Goal: Transaction & Acquisition: Purchase product/service

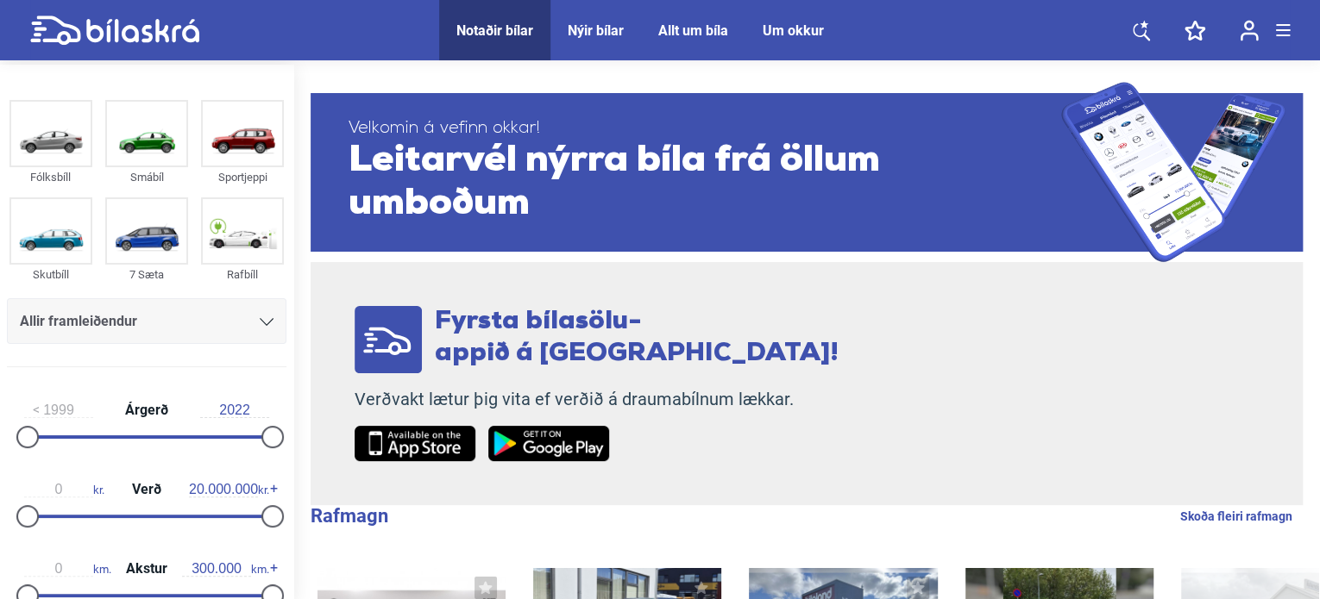
scroll to position [166, 0]
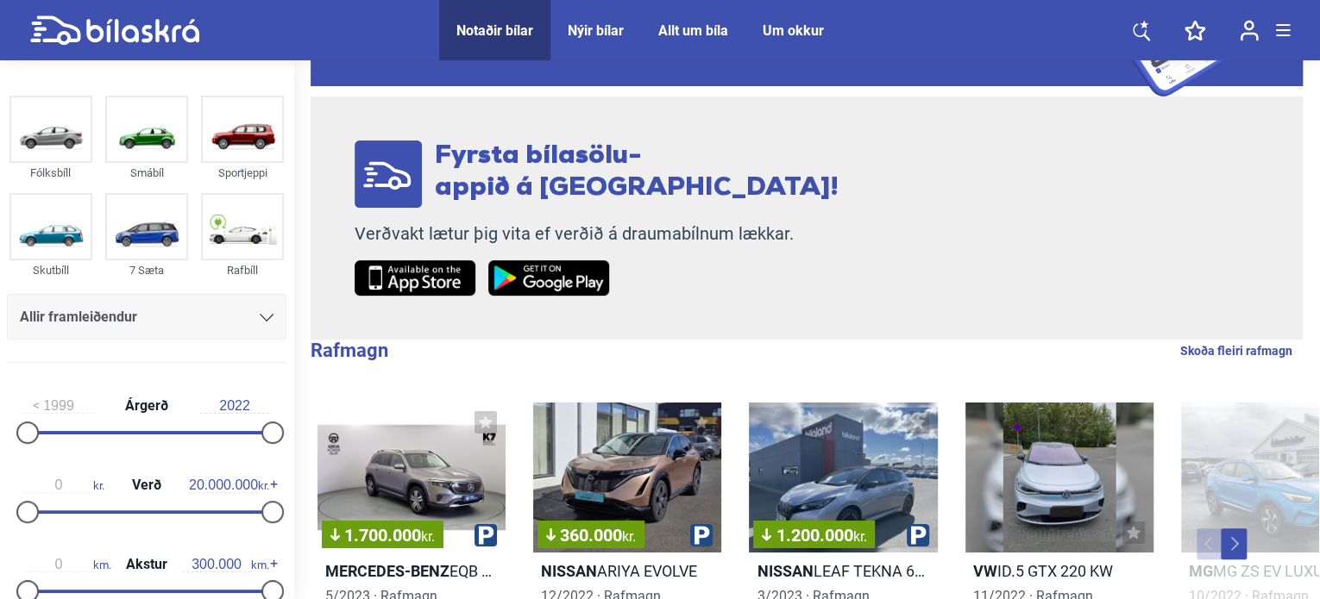
drag, startPoint x: 1322, startPoint y: 52, endPoint x: 1324, endPoint y: 141, distance: 88.9
click at [269, 316] on div "Allir framleiðendur" at bounding box center [146, 317] width 279 height 46
click at [260, 316] on icon at bounding box center [267, 318] width 14 height 8
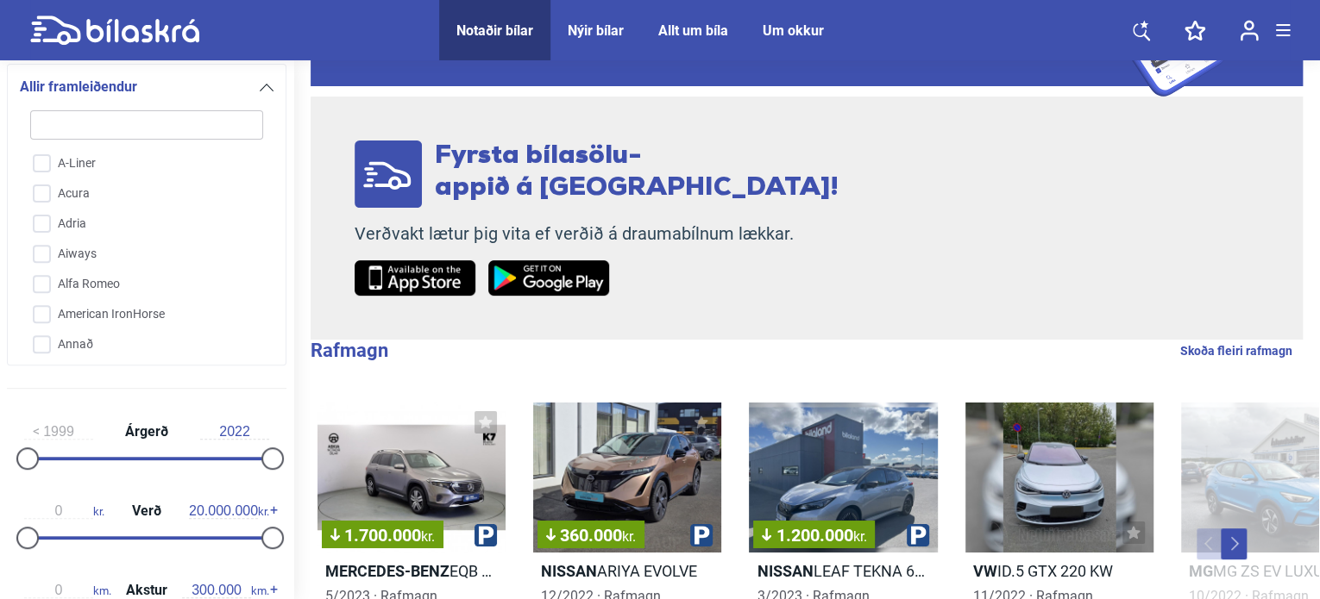
click at [269, 201] on div "Allir framleiðendur A-Liner Acura Adria Aiways Alfa Romeo American IronHorse An…" at bounding box center [146, 215] width 279 height 302
drag, startPoint x: 262, startPoint y: 323, endPoint x: 263, endPoint y: 334, distance: 10.4
click at [263, 334] on div "A-Liner Acura Adria Aiways Alfa Romeo American IronHorse Annað Aprilia Arctic C…" at bounding box center [147, 227] width 254 height 256
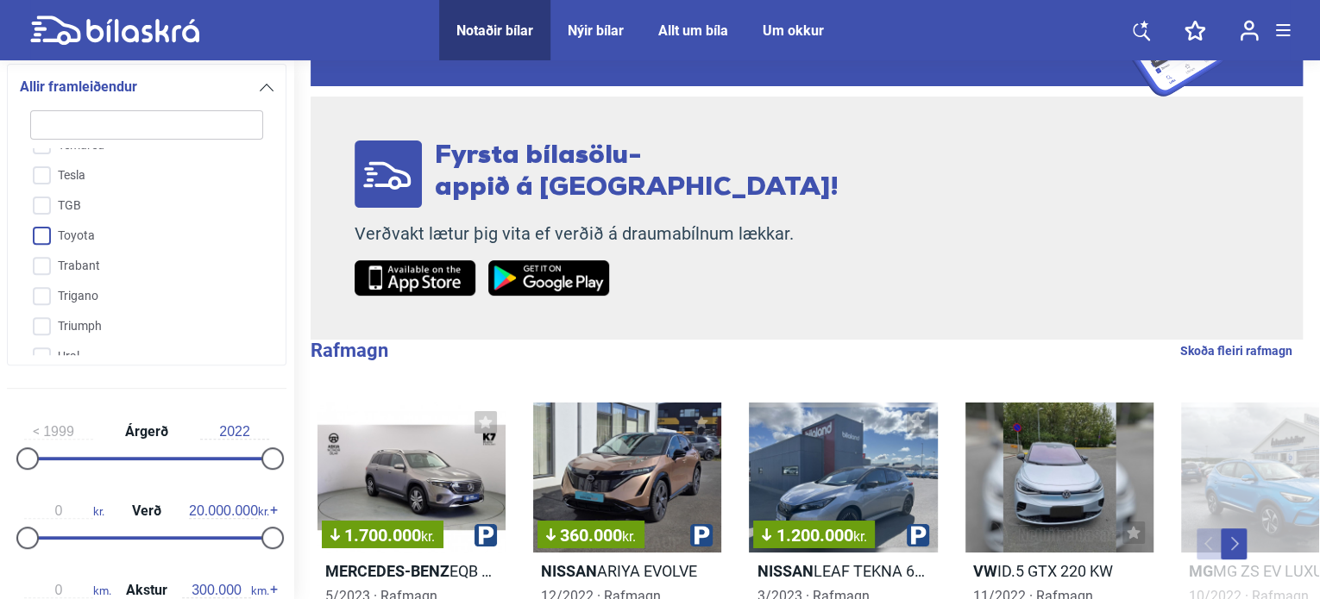
click at [65, 222] on input "Toyota" at bounding box center [135, 237] width 235 height 30
checkbox input "true"
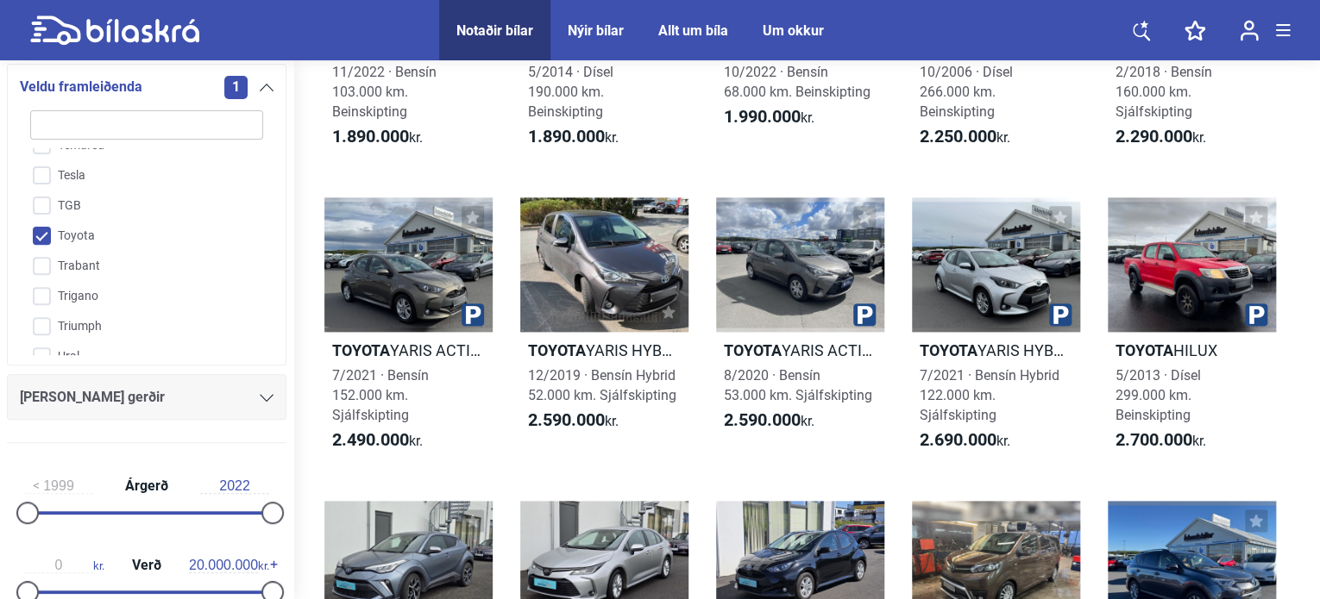
scroll to position [913, 0]
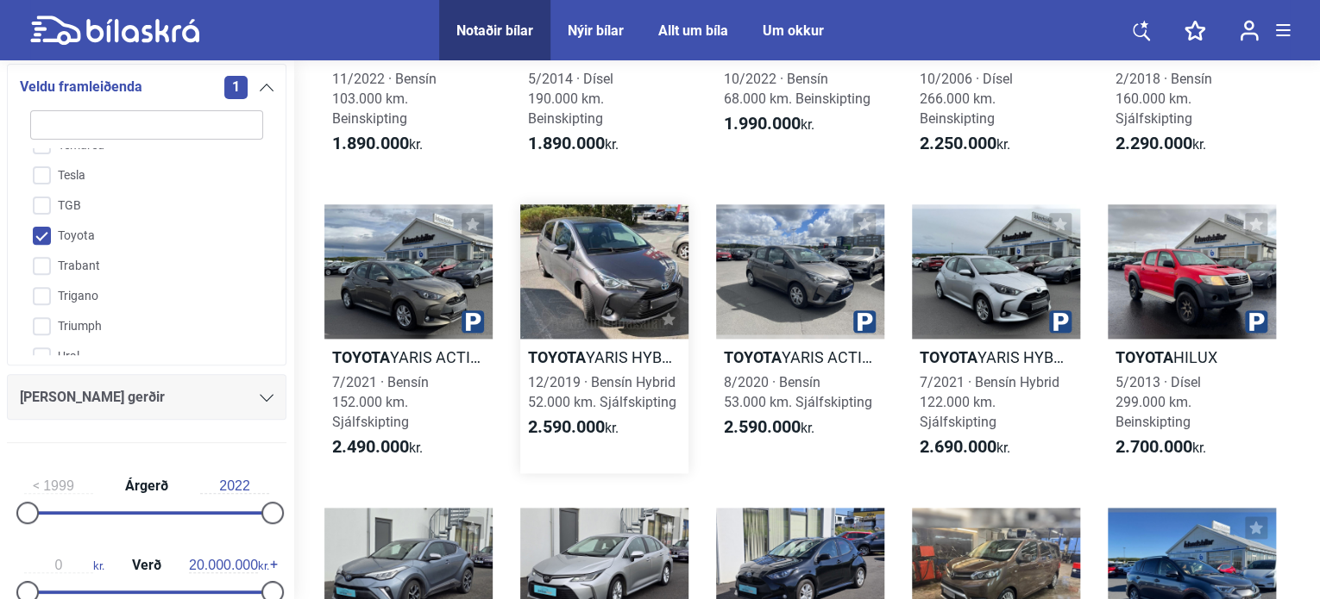
click at [627, 368] on link "Toyota YARIS HYBRID 12/2019 · Bensín Hybrid 52.000 km. Sjálfskipting 2.590.000 …" at bounding box center [604, 338] width 168 height 269
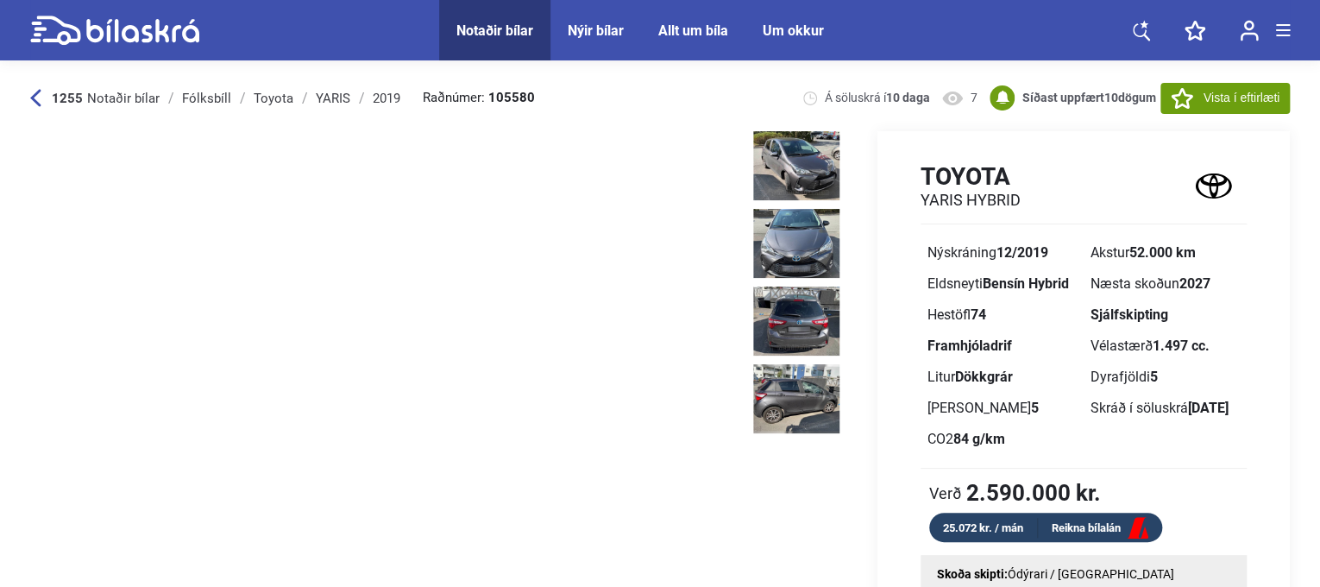
click at [627, 368] on div "Deila" at bounding box center [384, 415] width 709 height 568
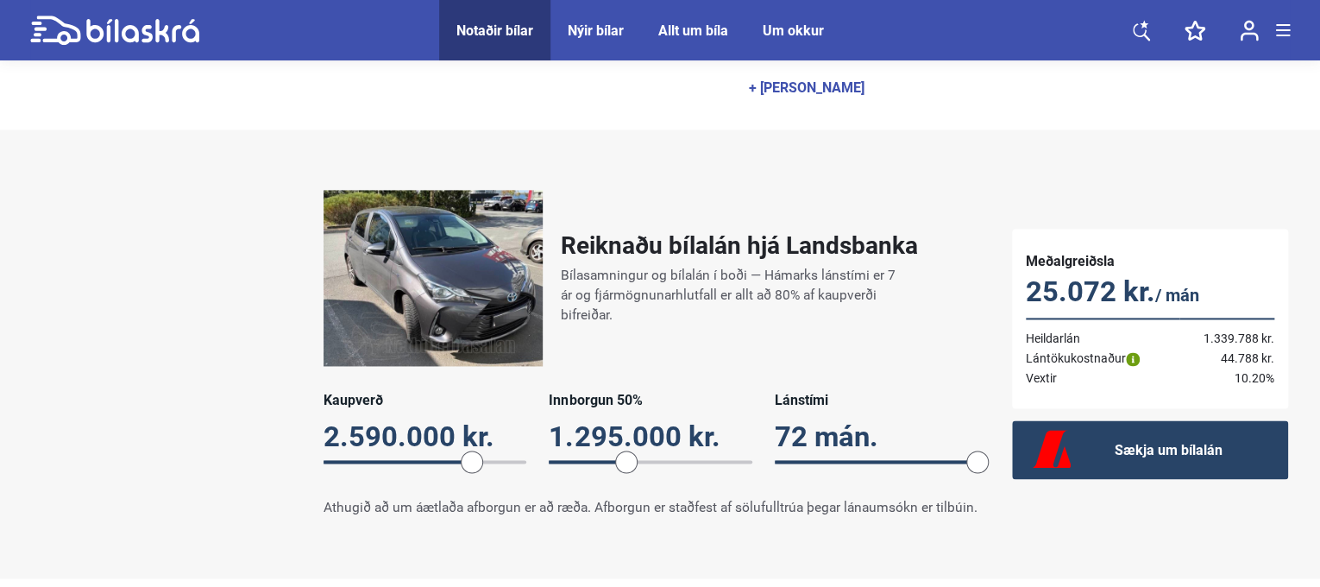
scroll to position [1135, 0]
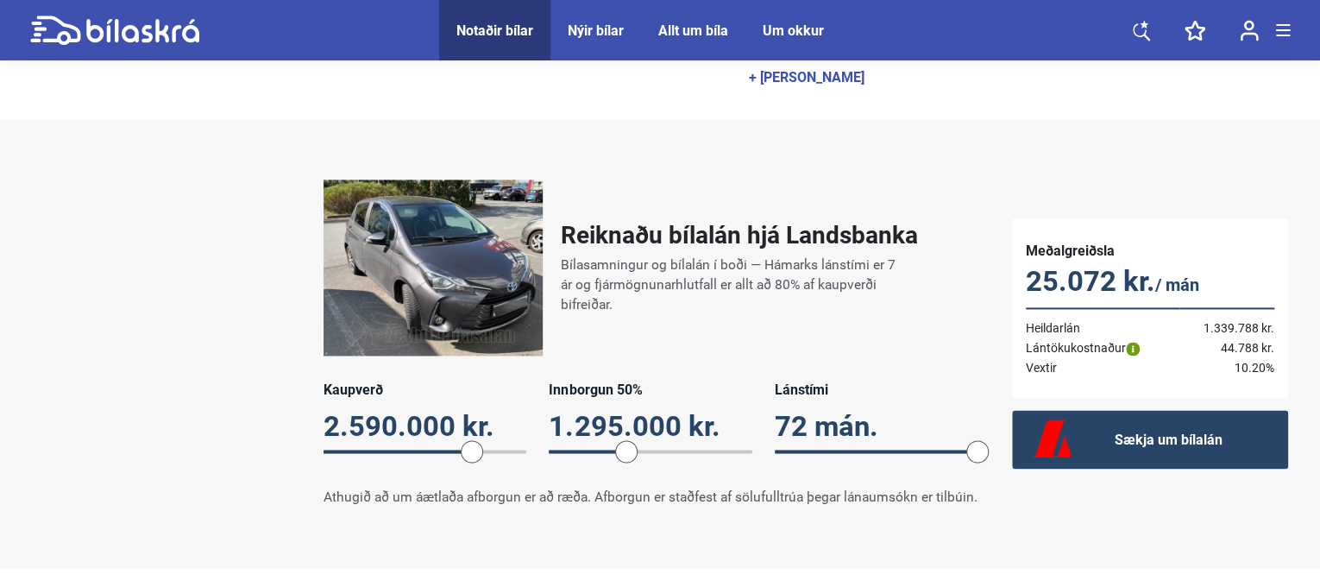
click at [1296, 206] on div "Reiknaðu bílalán hjá Landsbanka Bílasamningur og bílalán í boði — Hámarks lánst…" at bounding box center [660, 342] width 1294 height 361
click at [1307, 206] on div "Reiknaðu bílalán hjá Landsbanka Bílasamningur og bílalán í boði — Hámarks lánst…" at bounding box center [660, 343] width 1320 height 449
click at [1308, 206] on div "Reiknaðu bílalán hjá Landsbanka Bílasamningur og bílalán í boði — Hámarks lánst…" at bounding box center [660, 343] width 1320 height 449
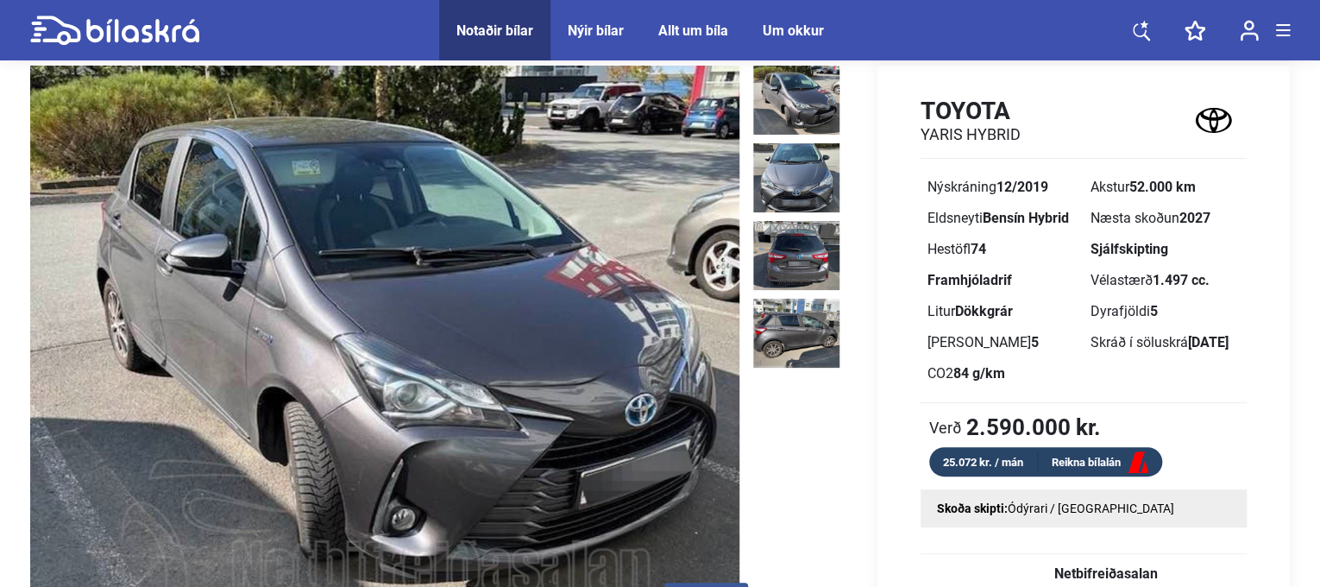
scroll to position [55, 0]
